Goal: Navigation & Orientation: Find specific page/section

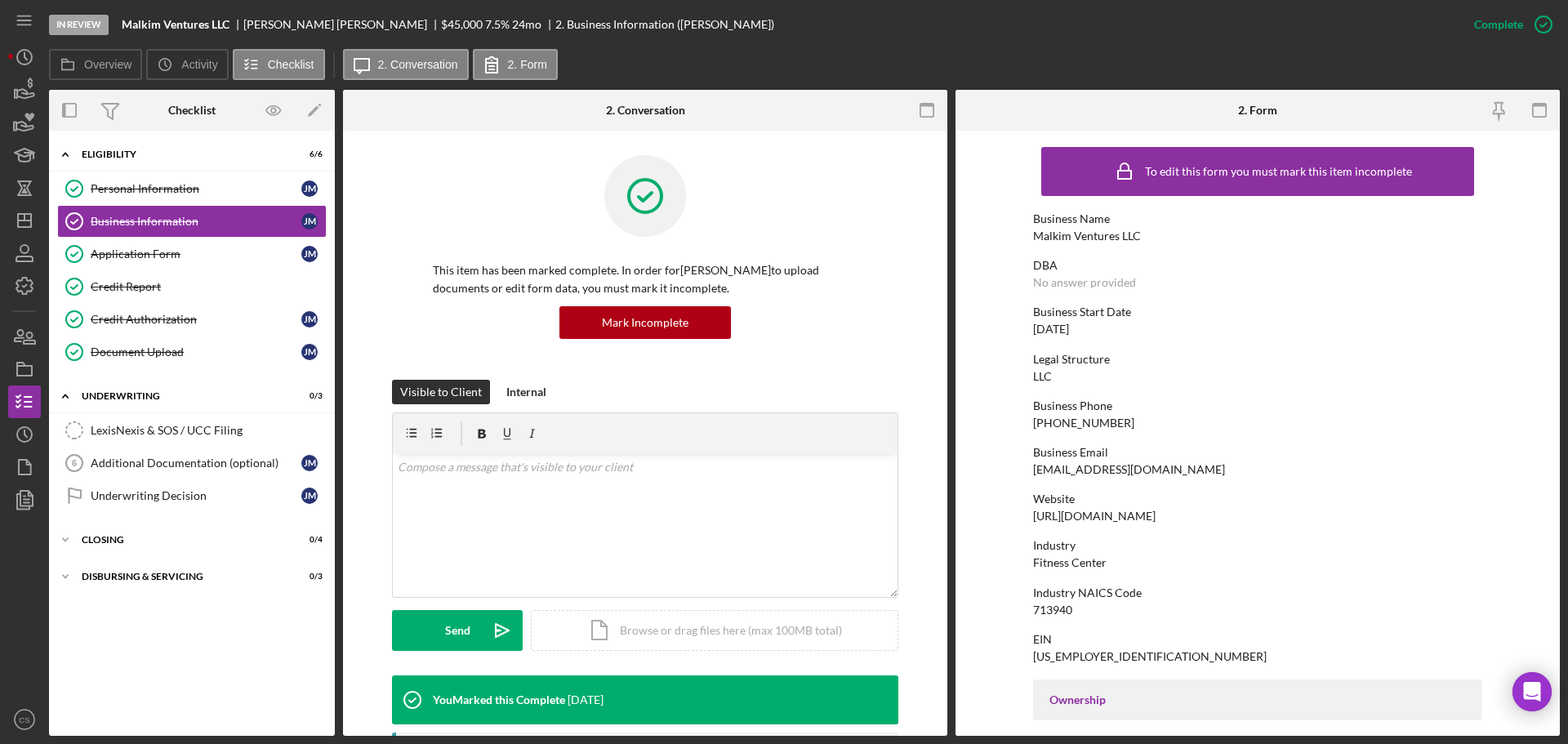
scroll to position [582, 0]
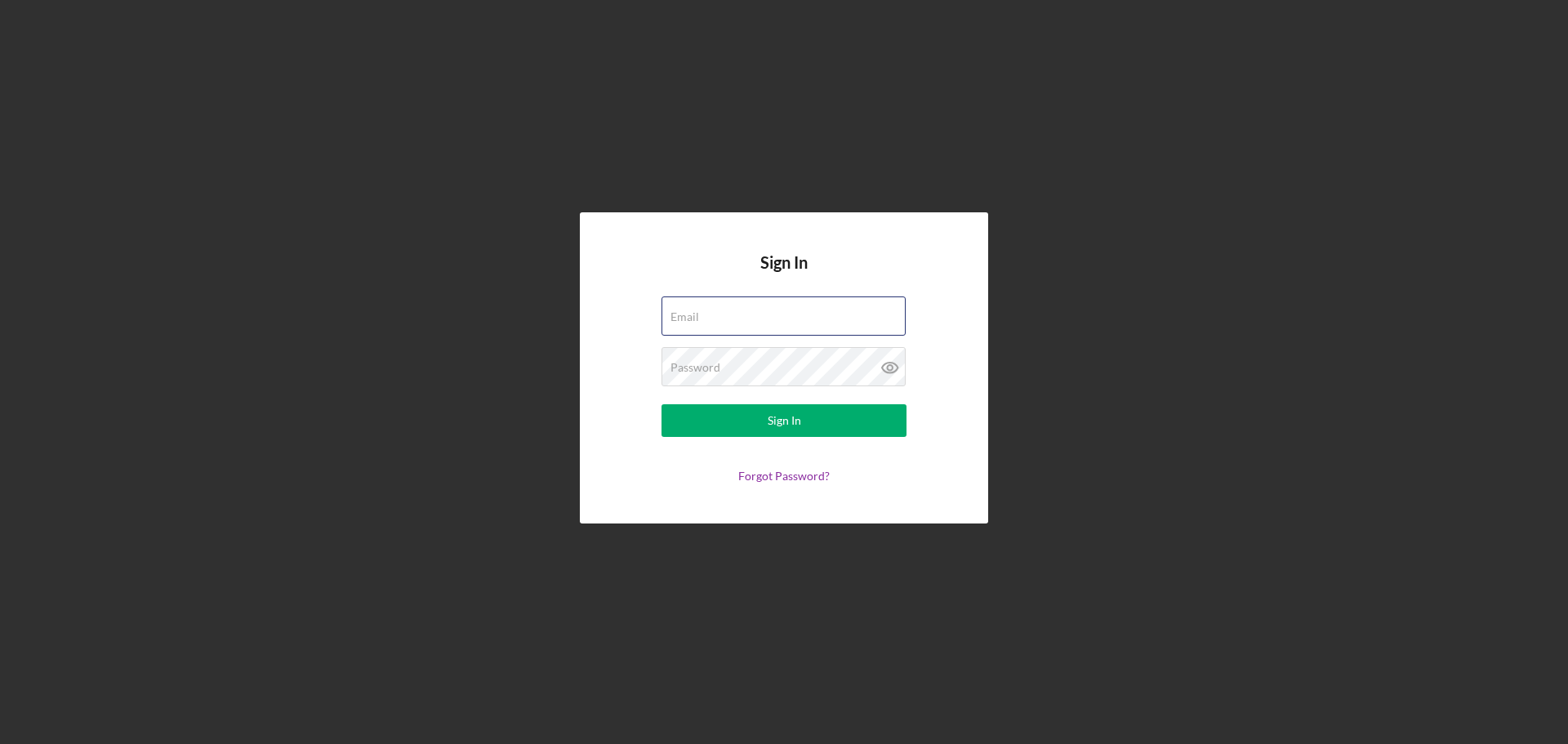
type input "[EMAIL_ADDRESS][DOMAIN_NAME]"
drag, startPoint x: 541, startPoint y: 577, endPoint x: 581, endPoint y: 535, distance: 58.0
click at [543, 575] on div "Sign In Email [EMAIL_ADDRESS][DOMAIN_NAME] Password Sign In Forgot Password?" at bounding box center [784, 368] width 1552 height 736
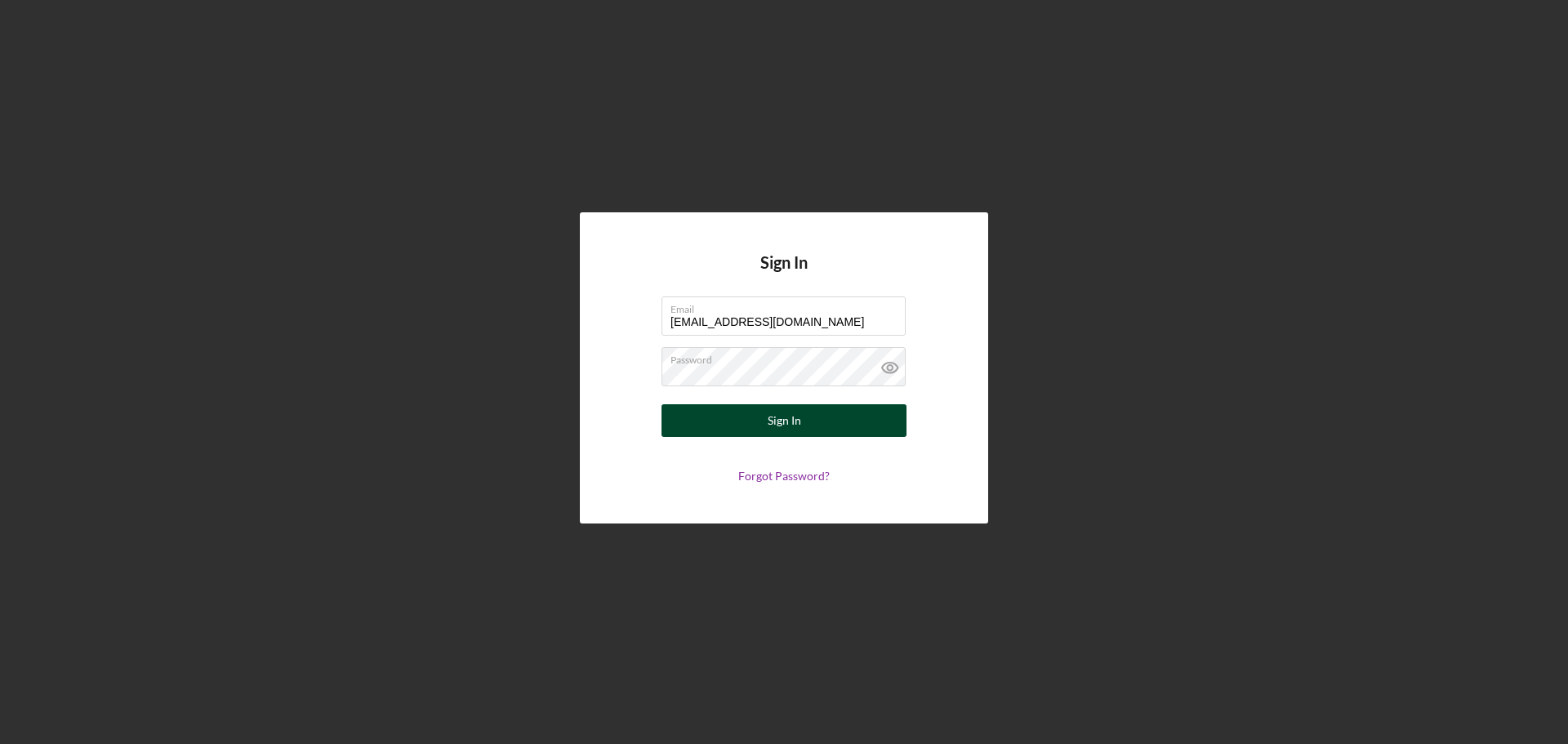
click at [676, 432] on button "Sign In" at bounding box center [784, 421] width 245 height 33
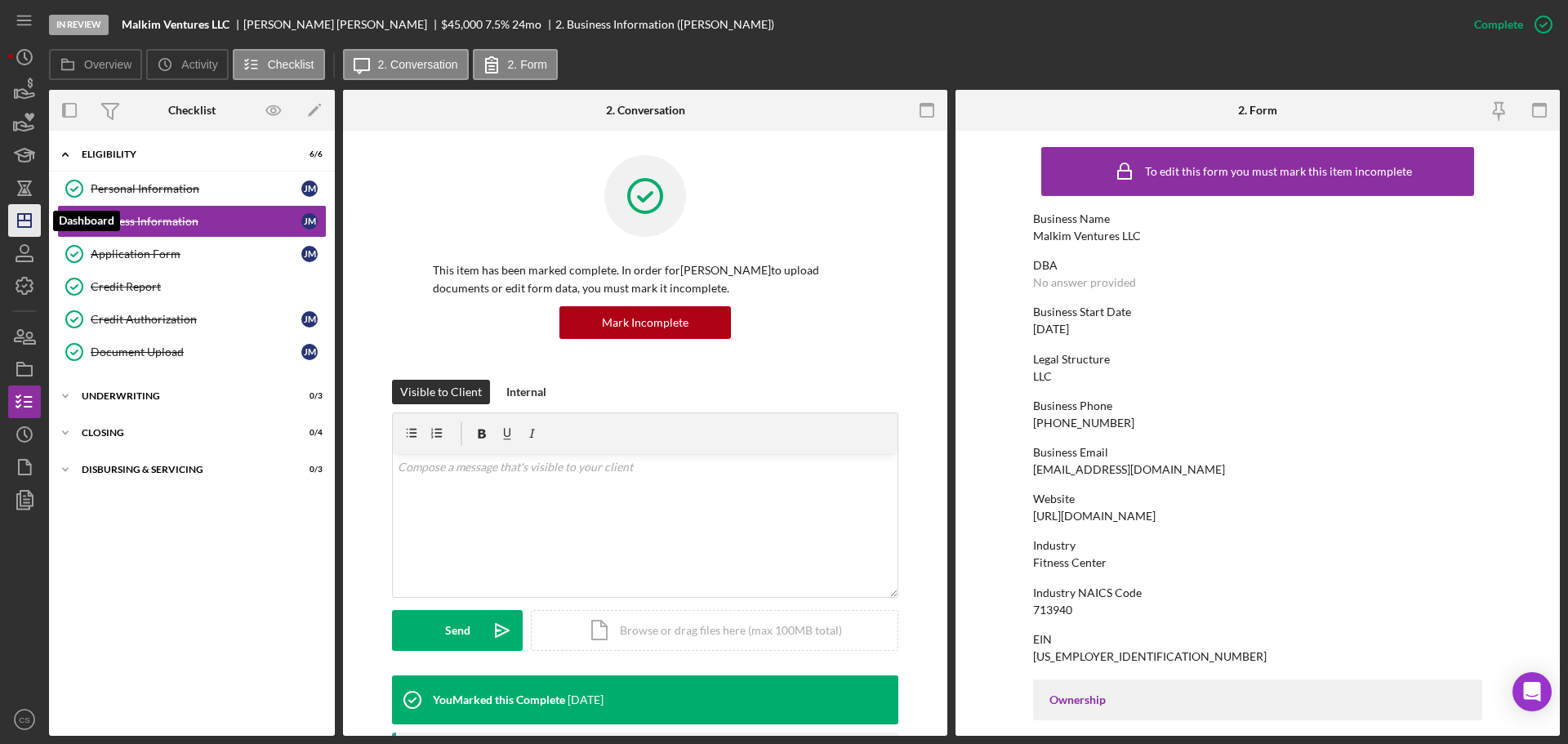
click at [24, 226] on icon "Icon/Dashboard" at bounding box center [24, 220] width 41 height 41
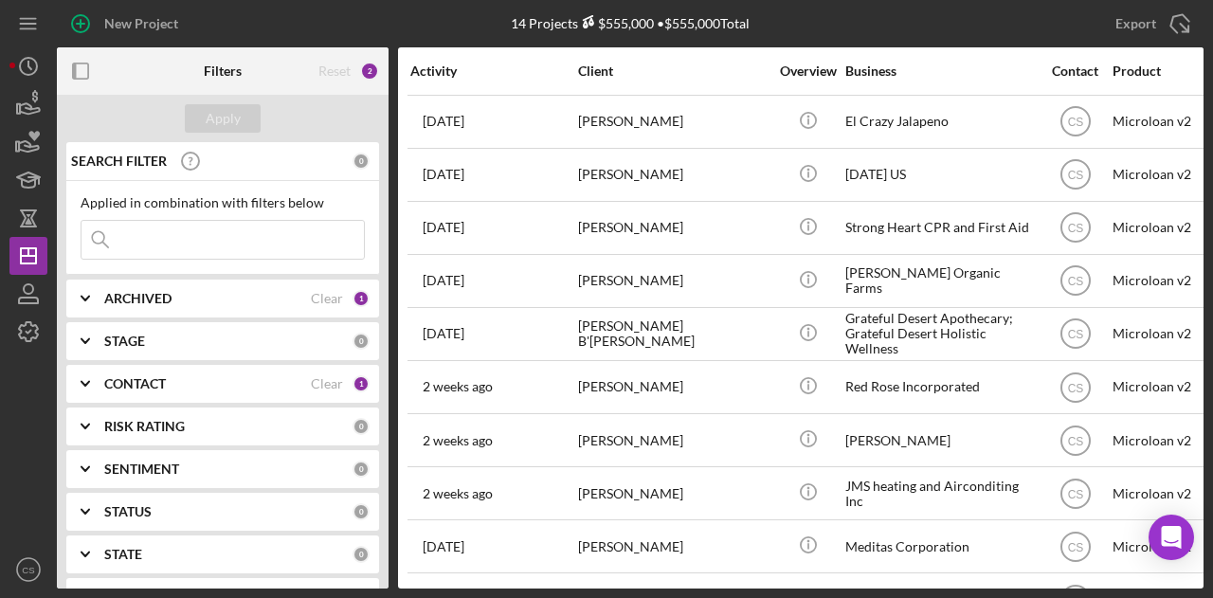
click at [423, 28] on div "New Project" at bounding box center [248, 23] width 382 height 47
